Goal: Task Accomplishment & Management: Use online tool/utility

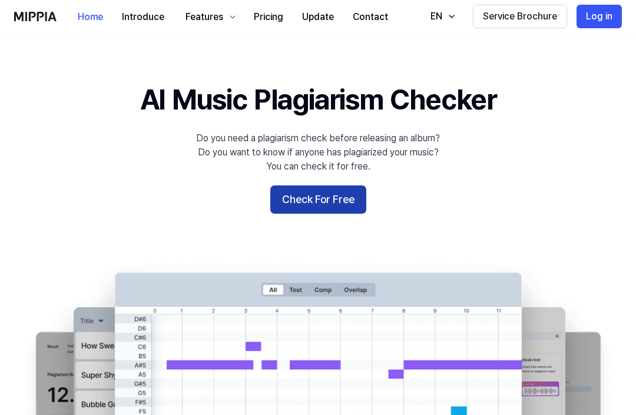
click at [290, 204] on button "Check For Free" at bounding box center [318, 199] width 96 height 28
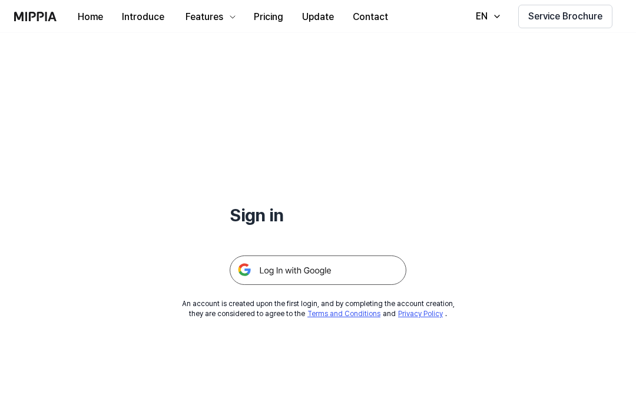
click at [331, 275] on img at bounding box center [318, 270] width 177 height 29
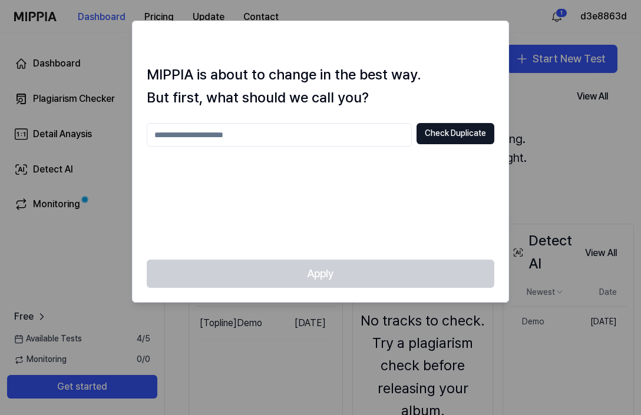
click at [254, 141] on input "text" at bounding box center [279, 135] width 265 height 24
type input "*****"
click at [425, 136] on button "Check Duplicate" at bounding box center [455, 133] width 78 height 21
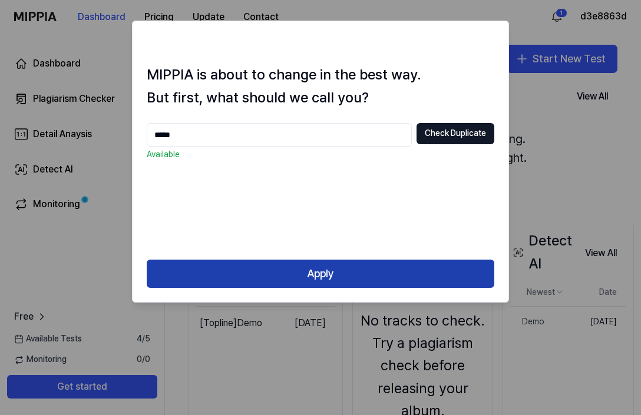
click at [402, 266] on button "Apply" at bounding box center [320, 274] width 347 height 28
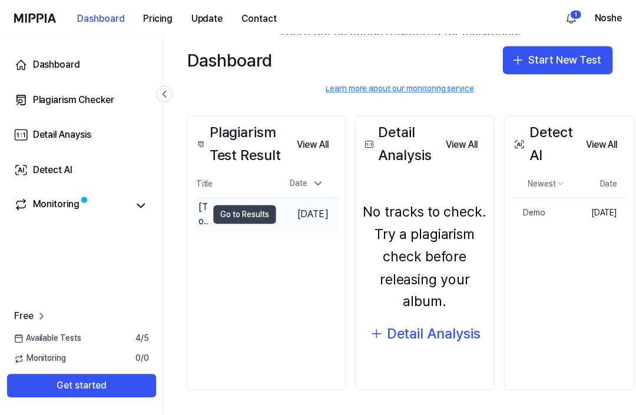
scroll to position [114, 0]
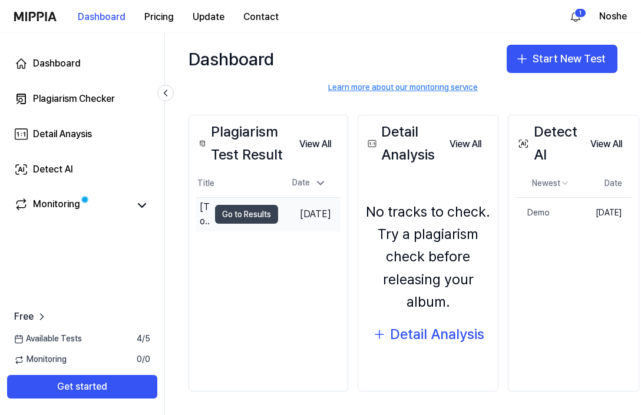
click at [250, 210] on button "Go to Results" at bounding box center [246, 214] width 63 height 19
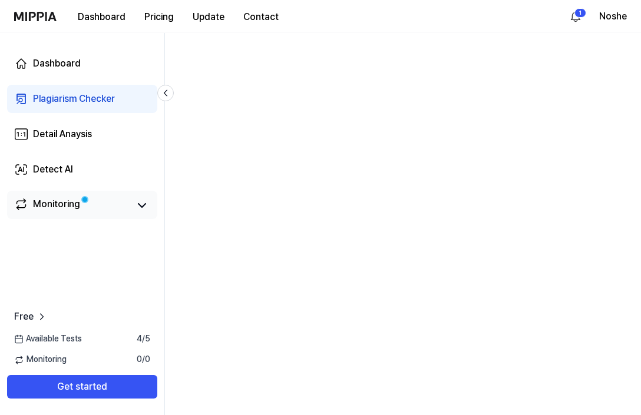
click at [130, 207] on div "Monitoring" at bounding box center [82, 205] width 136 height 16
click at [146, 207] on icon at bounding box center [142, 205] width 14 height 14
click at [78, 71] on link "Dashboard" at bounding box center [82, 63] width 150 height 28
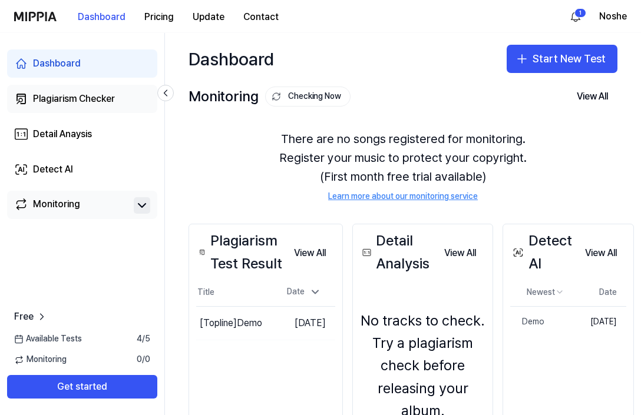
click at [87, 102] on div "Plagiarism Checker" at bounding box center [74, 99] width 82 height 14
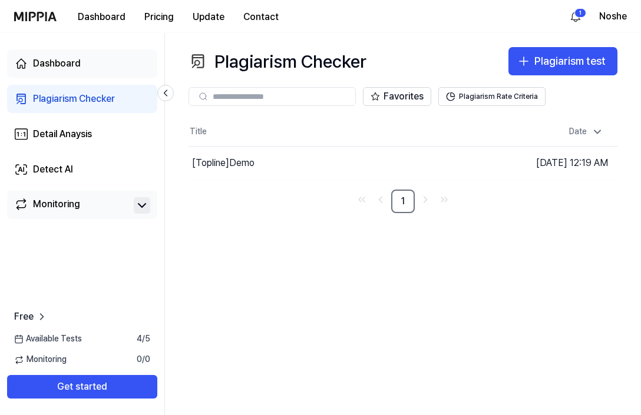
click at [84, 64] on link "Dashboard" at bounding box center [82, 63] width 150 height 28
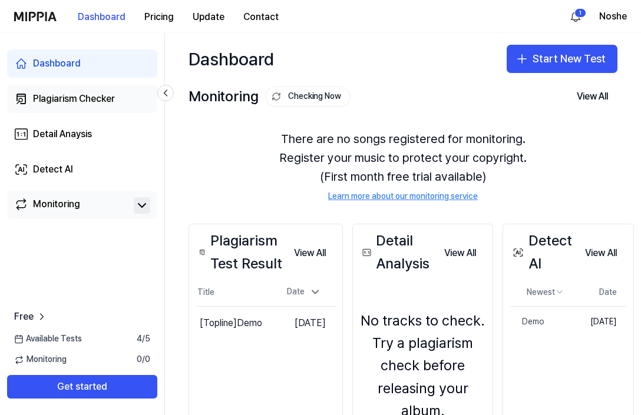
click at [110, 105] on div "Plagiarism Checker" at bounding box center [74, 99] width 82 height 14
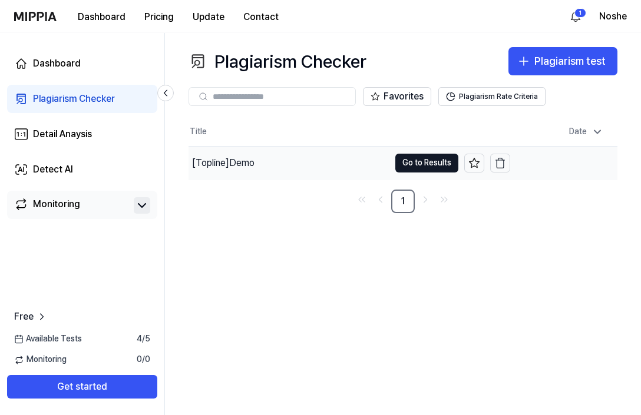
click at [257, 167] on div "[Topline] Demo" at bounding box center [288, 163] width 201 height 33
click at [395, 162] on button "Go to Results" at bounding box center [426, 163] width 63 height 19
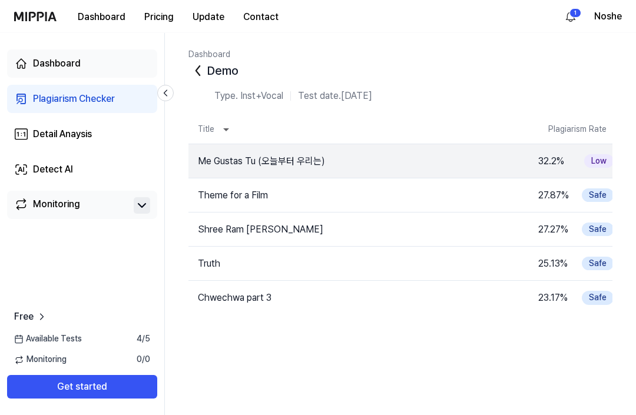
click at [65, 67] on div "Dashboard" at bounding box center [57, 64] width 48 height 14
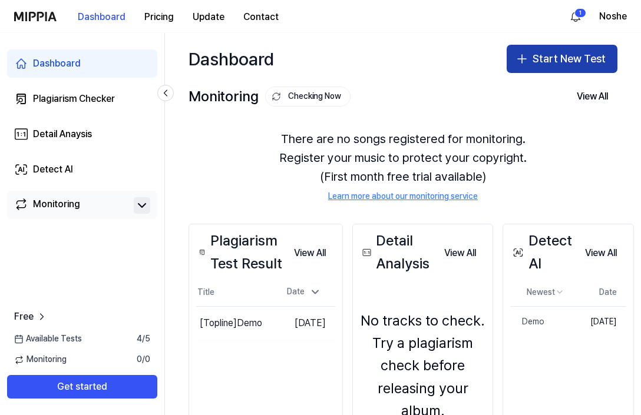
click at [526, 59] on button "Start New Test" at bounding box center [561, 59] width 111 height 28
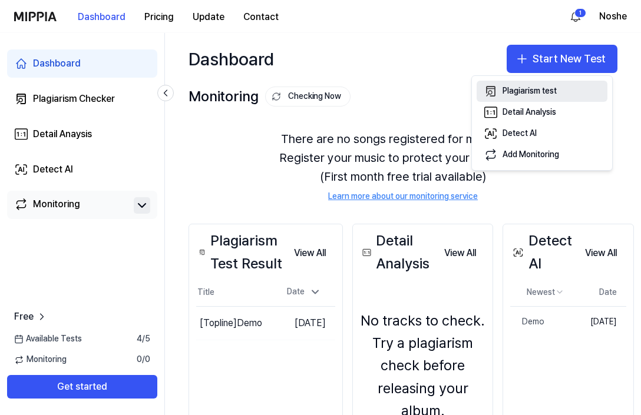
click at [533, 91] on div "Plagiarism test" at bounding box center [529, 91] width 54 height 12
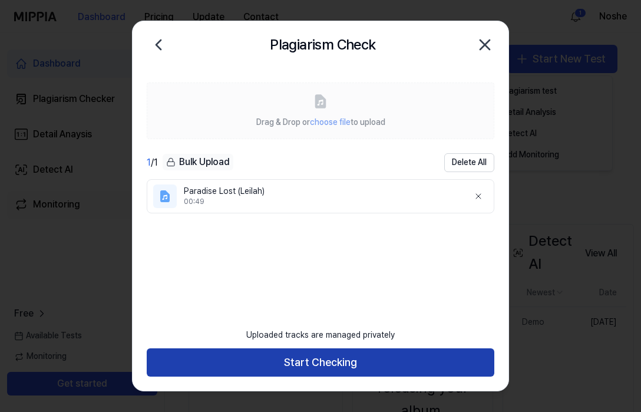
click at [394, 363] on button "Start Checking" at bounding box center [320, 362] width 347 height 28
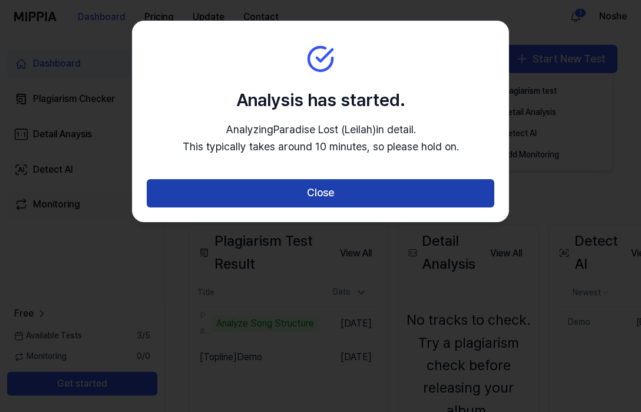
click at [351, 203] on button "Close" at bounding box center [320, 193] width 347 height 28
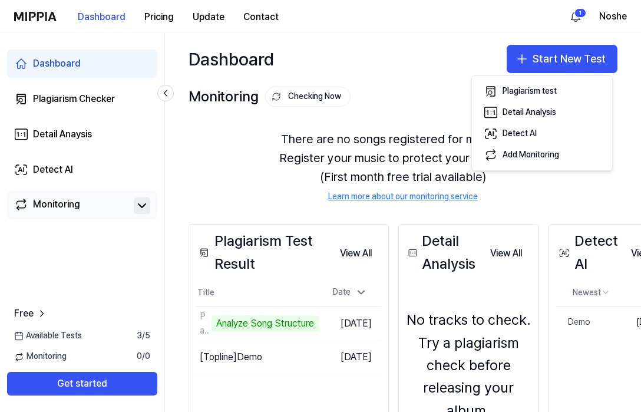
click at [566, 189] on div "There are no songs registered for monitoring. Register your music to protect yo…" at bounding box center [402, 165] width 429 height 101
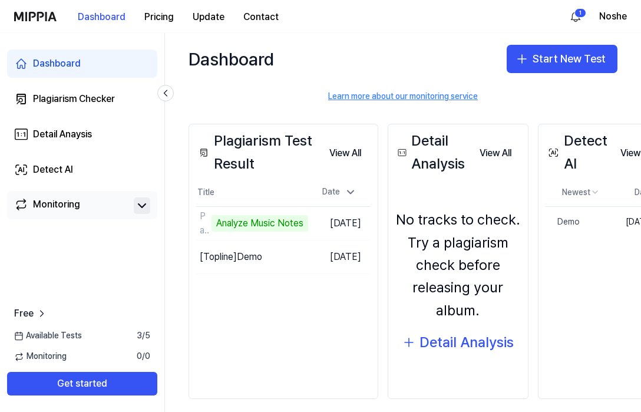
scroll to position [105, 0]
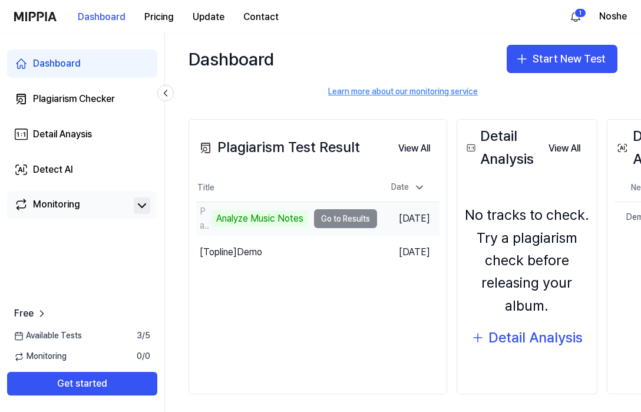
click at [277, 230] on div "Paradise Lost ([PERSON_NAME]) Analyze Music Notes" at bounding box center [252, 218] width 112 height 28
click at [278, 217] on div "Analyze Music Notes" at bounding box center [259, 218] width 97 height 16
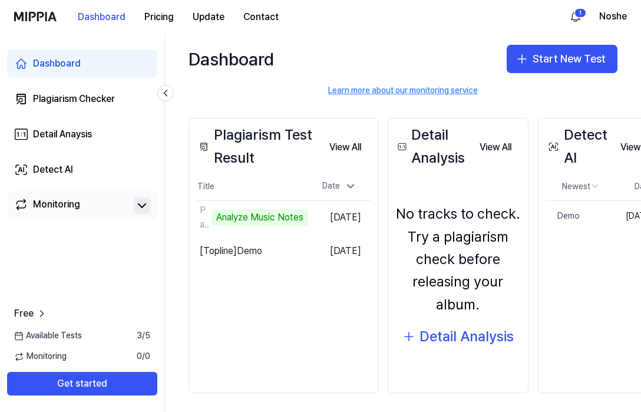
scroll to position [106, 0]
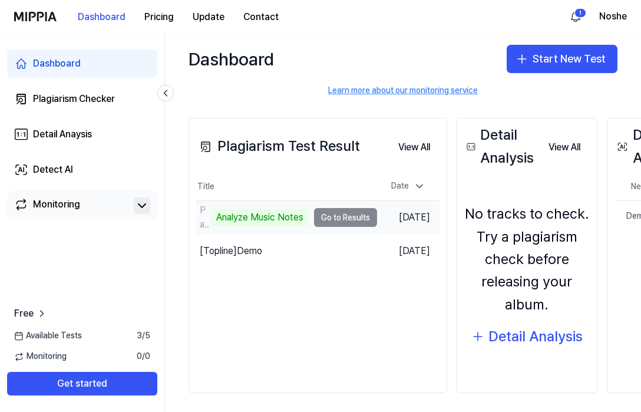
click at [339, 219] on td "Paradise Lost ([PERSON_NAME]) Analyze Music Notes Go to Results" at bounding box center [286, 217] width 181 height 33
click at [256, 207] on div "Paradise Lost ([PERSON_NAME]) Analyze Music Notes" at bounding box center [252, 217] width 112 height 28
click at [254, 218] on div "Analyze Music Notes" at bounding box center [259, 217] width 97 height 16
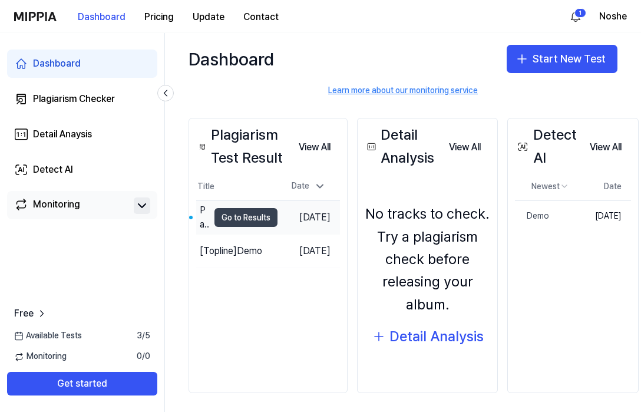
click at [270, 218] on button "Go to Results" at bounding box center [245, 217] width 63 height 19
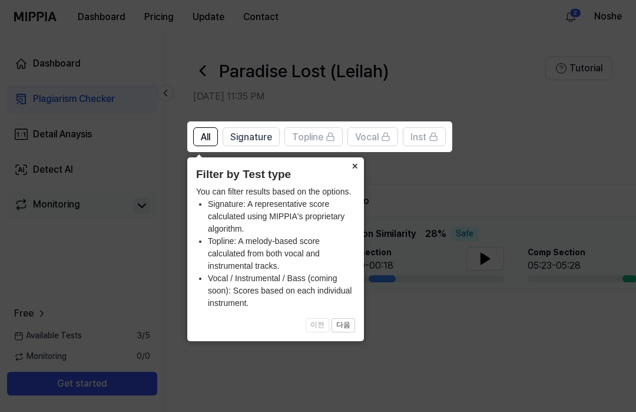
click at [352, 167] on button "×" at bounding box center [354, 165] width 19 height 16
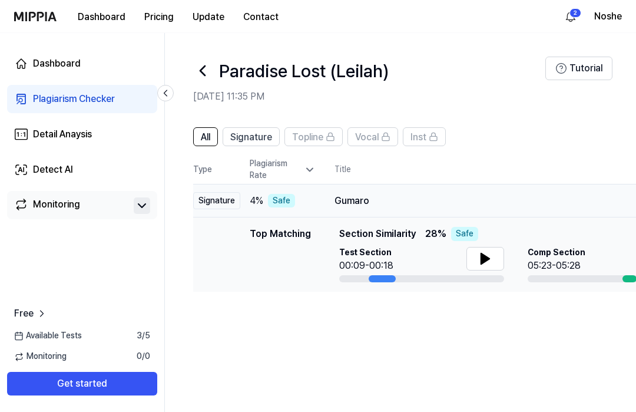
click at [276, 198] on div "Safe" at bounding box center [281, 201] width 27 height 14
click at [230, 204] on div "Signature" at bounding box center [216, 201] width 47 height 18
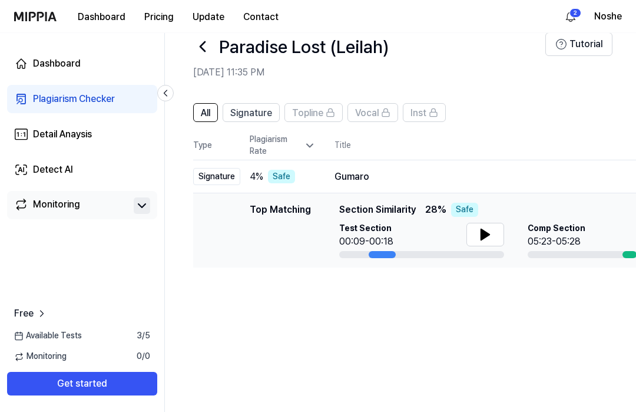
scroll to position [3, 0]
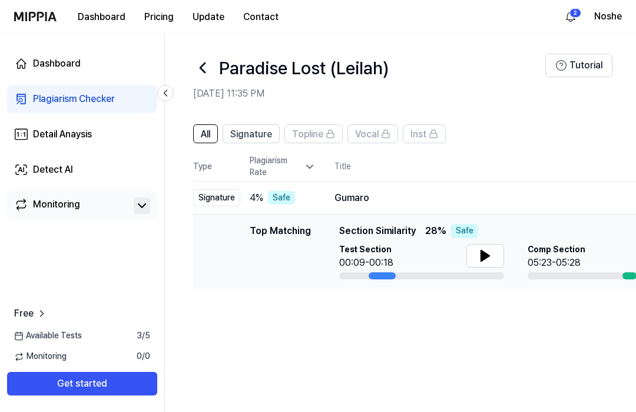
click at [576, 51] on header "Paradise Lost ([GEOGRAPHIC_DATA]) [DATE] 11:35 PM Tutorial" at bounding box center [400, 71] width 471 height 82
click at [575, 70] on button "Tutorial" at bounding box center [578, 66] width 67 height 24
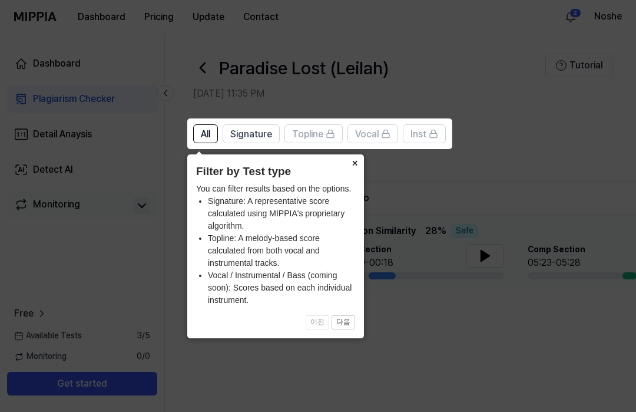
click at [352, 166] on button "×" at bounding box center [354, 162] width 19 height 16
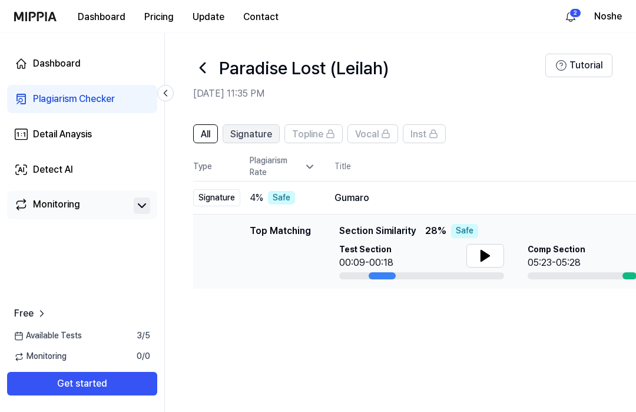
click at [257, 131] on span "Signature" at bounding box center [251, 134] width 42 height 14
click at [205, 137] on span "All" at bounding box center [205, 134] width 9 height 14
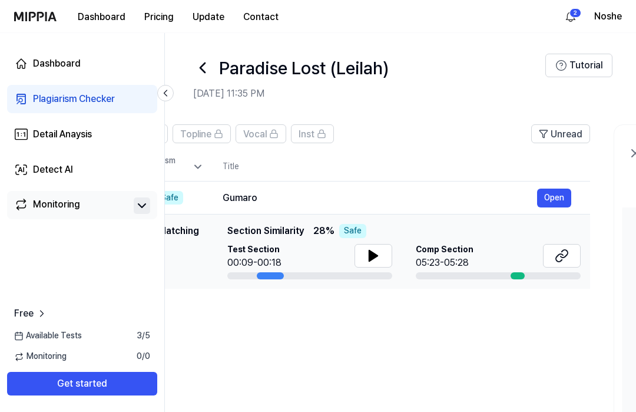
scroll to position [0, 117]
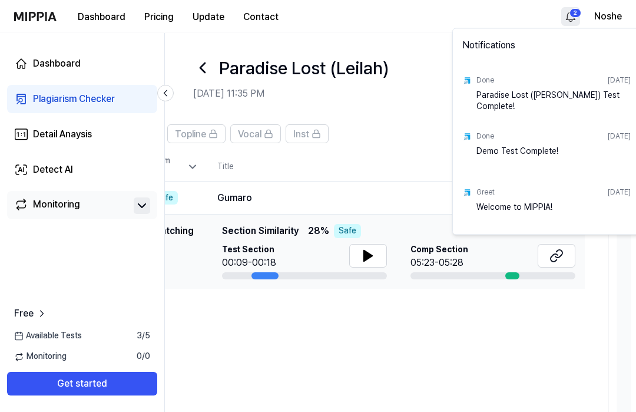
click at [565, 9] on html "Dashboard Pricing Update Contact 2 Noshe Dashboard Plagiarism Checker Detail An…" at bounding box center [318, 203] width 636 height 412
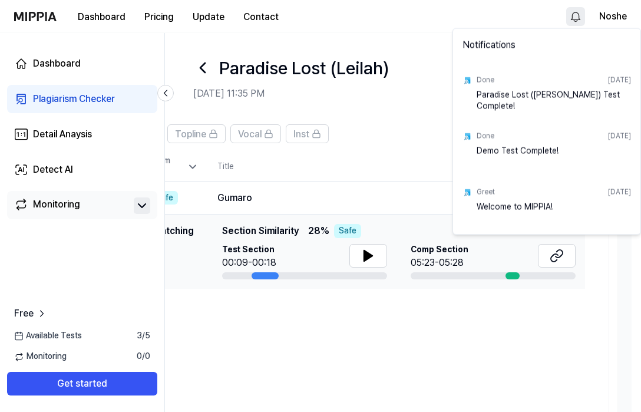
click at [415, 76] on html "Dashboard Pricing Update Contact Noshe Dashboard Plagiarism Checker Detail Anay…" at bounding box center [320, 203] width 641 height 412
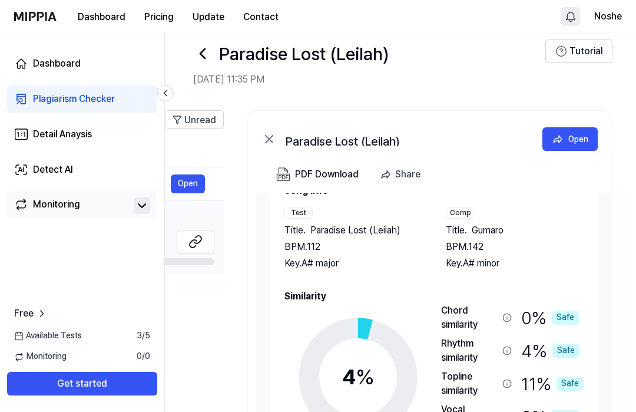
scroll to position [0, 464]
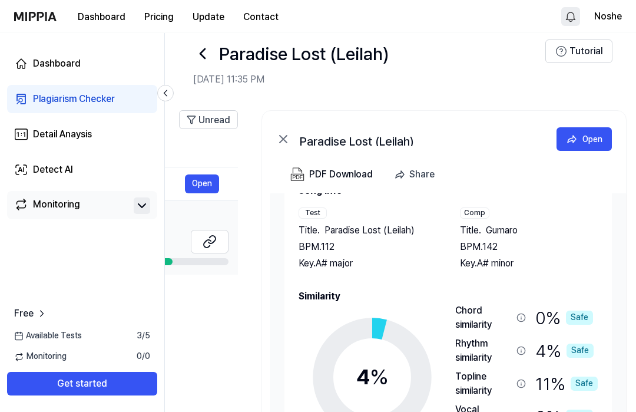
click at [486, 229] on span "Gumaro" at bounding box center [502, 230] width 32 height 14
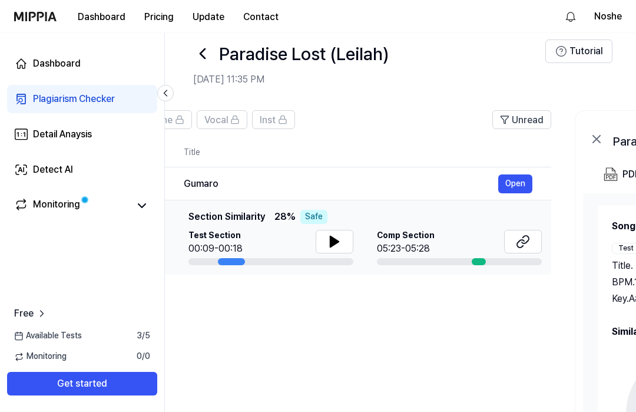
scroll to position [0, 225]
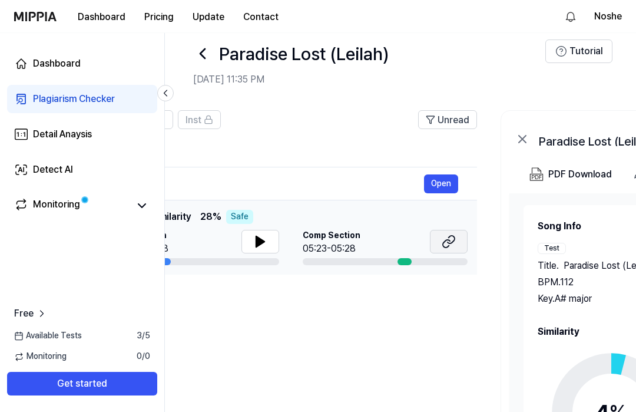
click at [453, 243] on icon at bounding box center [449, 241] width 14 height 14
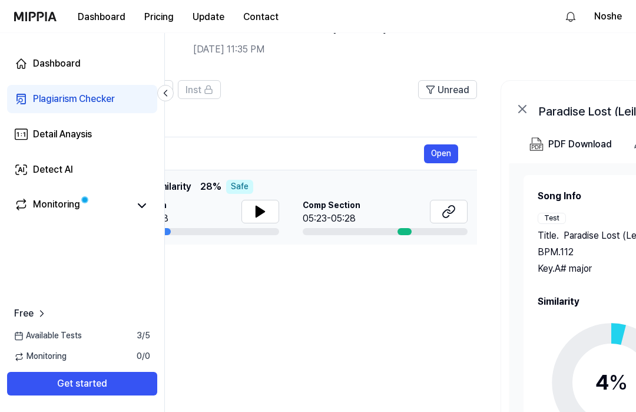
scroll to position [48, 0]
click at [449, 215] on icon at bounding box center [446, 213] width 7 height 8
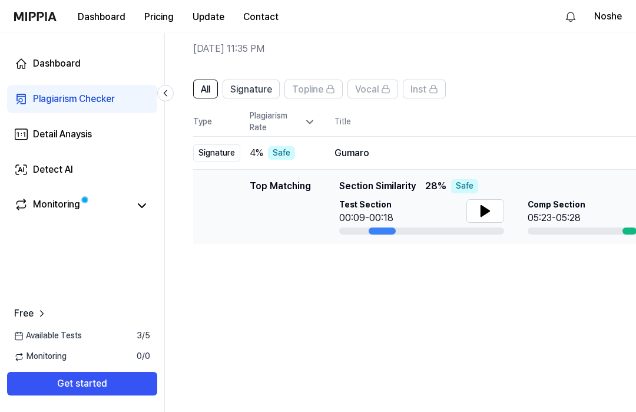
scroll to position [0, 0]
click at [485, 213] on icon at bounding box center [485, 210] width 8 height 11
click at [486, 213] on icon at bounding box center [487, 210] width 2 height 9
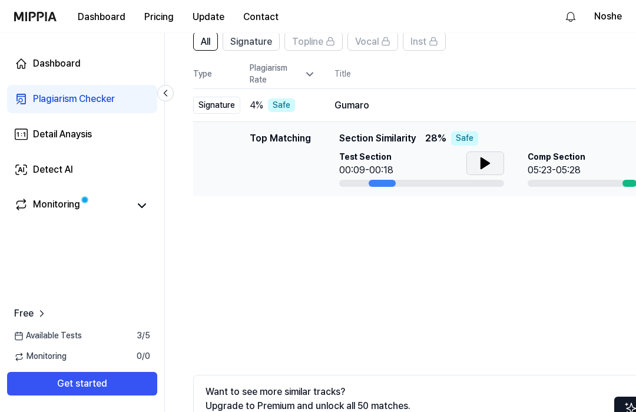
scroll to position [97, 0]
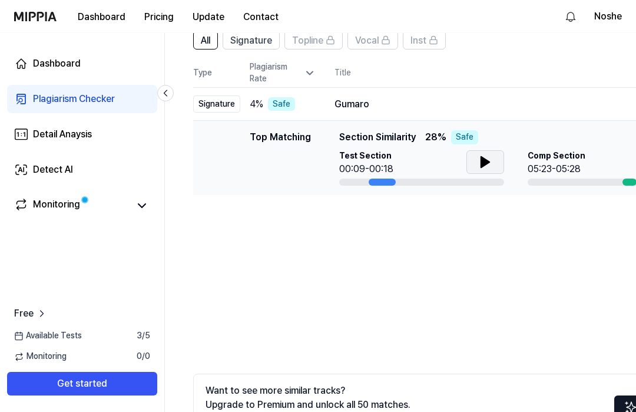
click at [262, 71] on div "Plagiarism Rate" at bounding box center [283, 72] width 66 height 23
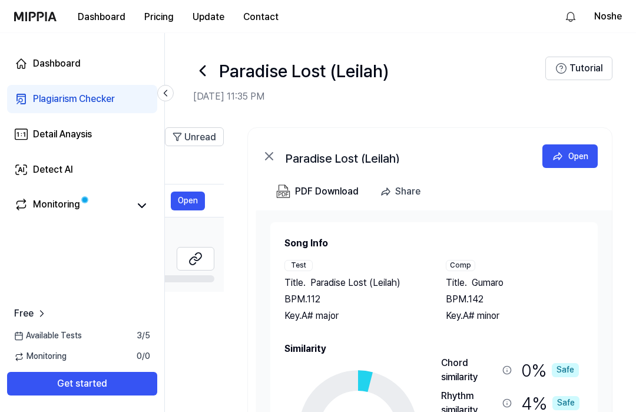
scroll to position [0, 478]
click at [613, 16] on button "Noshe" at bounding box center [608, 16] width 28 height 14
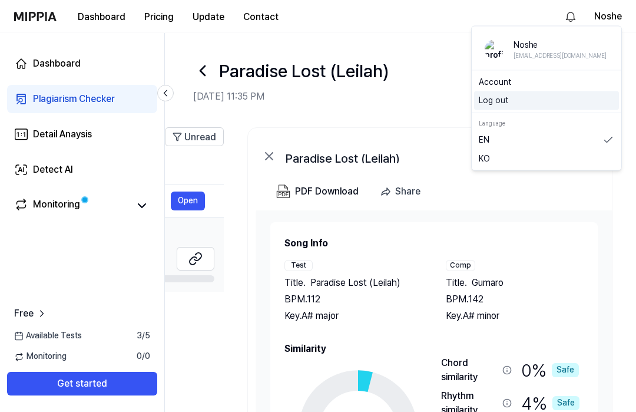
click at [499, 105] on button "Log out" at bounding box center [546, 101] width 135 height 12
